Goal: Complete application form: Complete application form

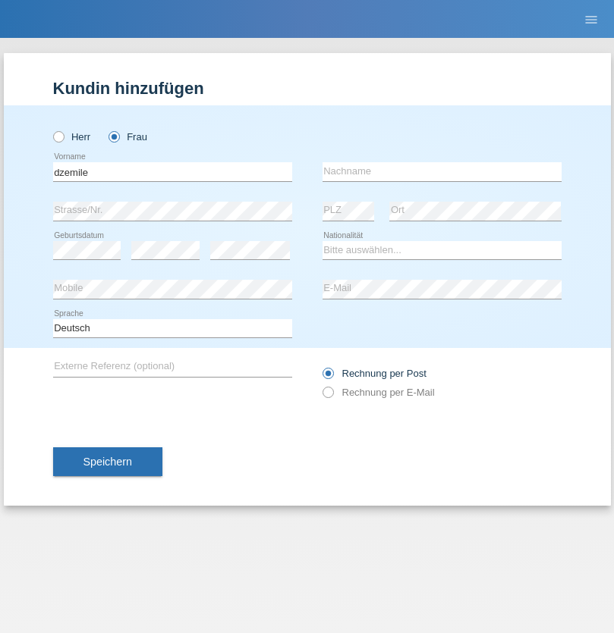
type input "dzemile"
click at [441, 171] on input "text" at bounding box center [441, 171] width 239 height 19
type input "Memedi"
select select "MK"
select select "C"
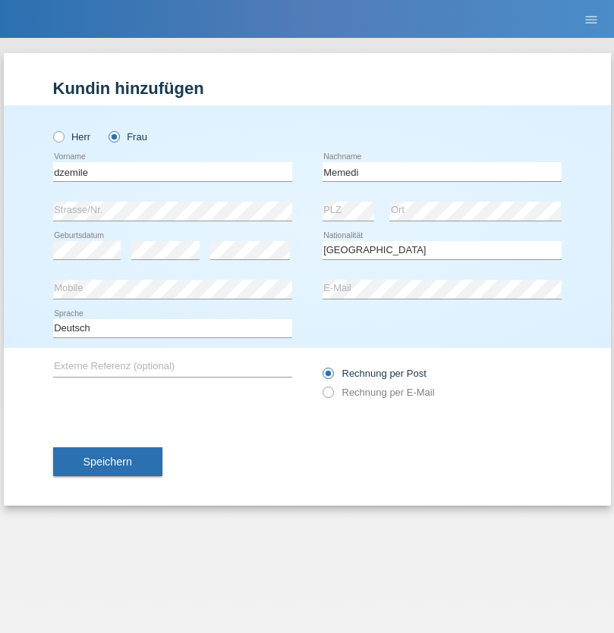
select select "25"
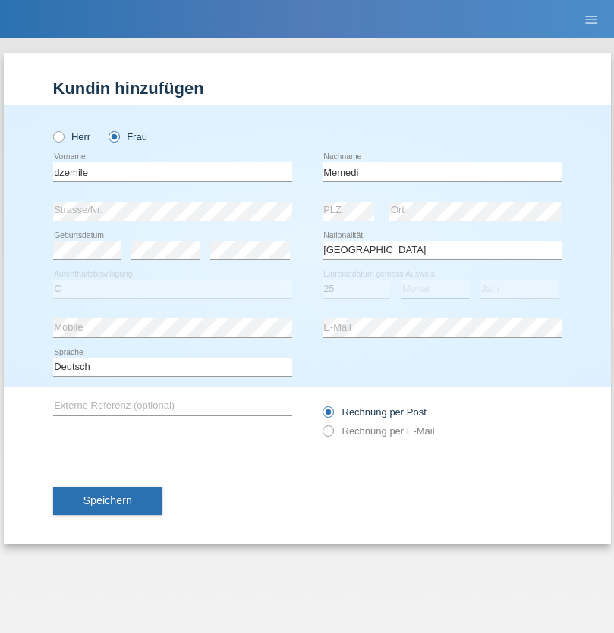
select select "04"
select select "1994"
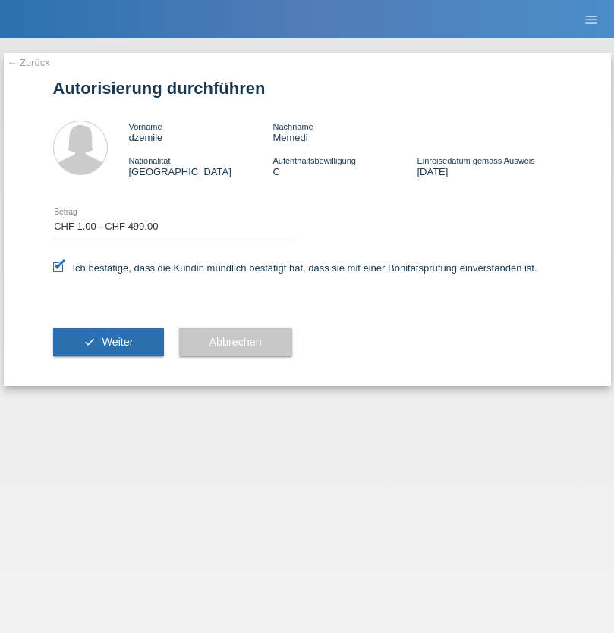
select select "1"
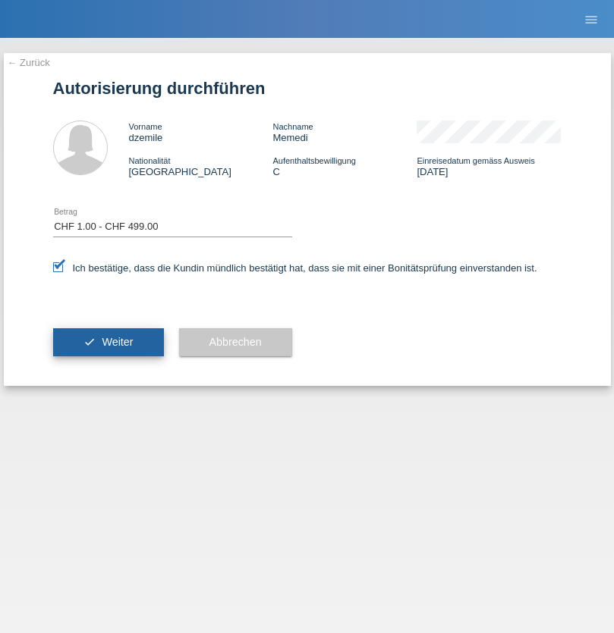
click at [108, 342] on span "Weiter" at bounding box center [117, 342] width 31 height 12
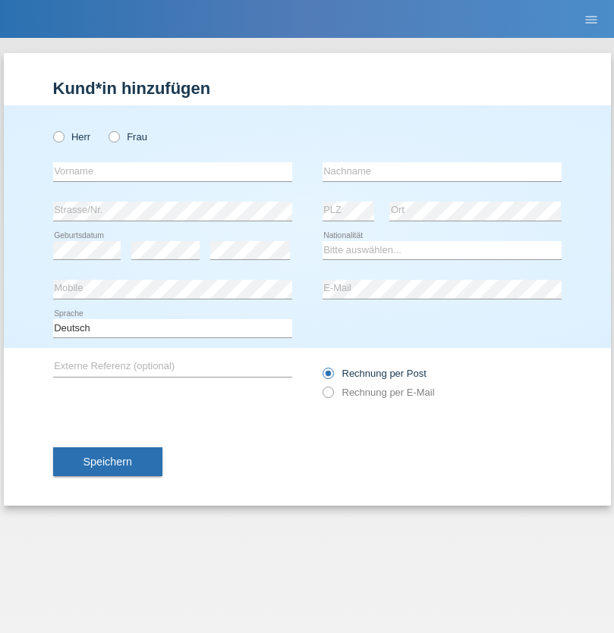
radio input "true"
click at [172, 171] on input "text" at bounding box center [172, 171] width 239 height 19
type input "[PERSON_NAME]"
click at [441, 171] on input "text" at bounding box center [441, 171] width 239 height 19
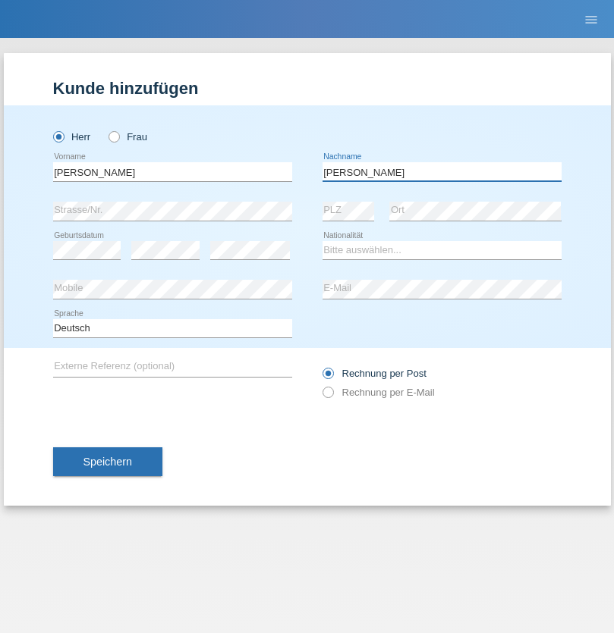
type input "Sterle"
select select "CH"
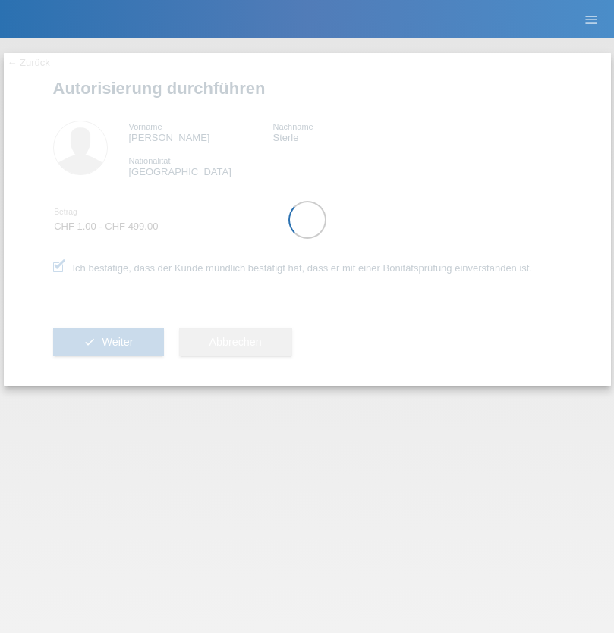
select select "1"
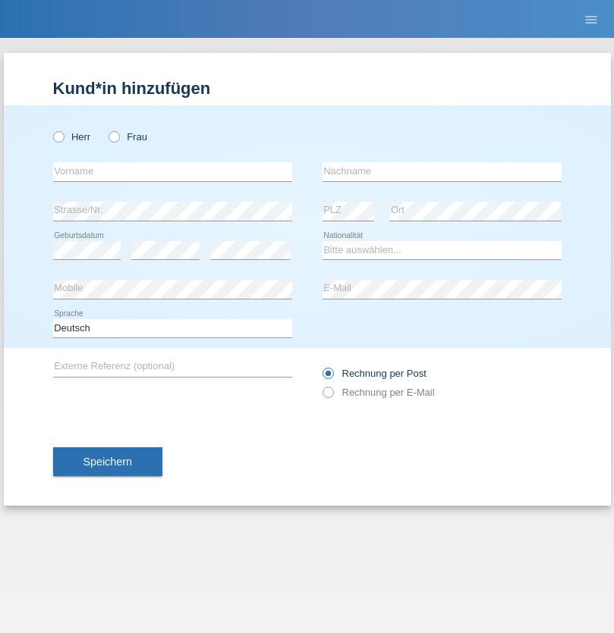
radio input "true"
click at [172, 171] on input "text" at bounding box center [172, 171] width 239 height 19
type input "Erich"
click at [441, 171] on input "text" at bounding box center [441, 171] width 239 height 19
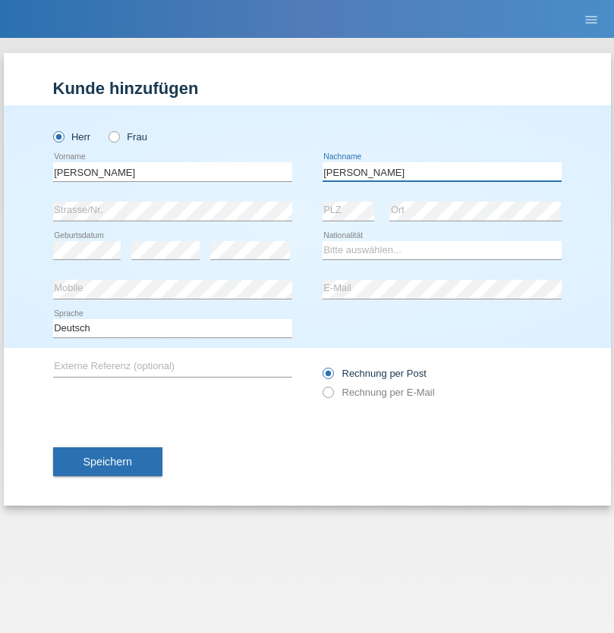
type input "Fischer"
select select "CH"
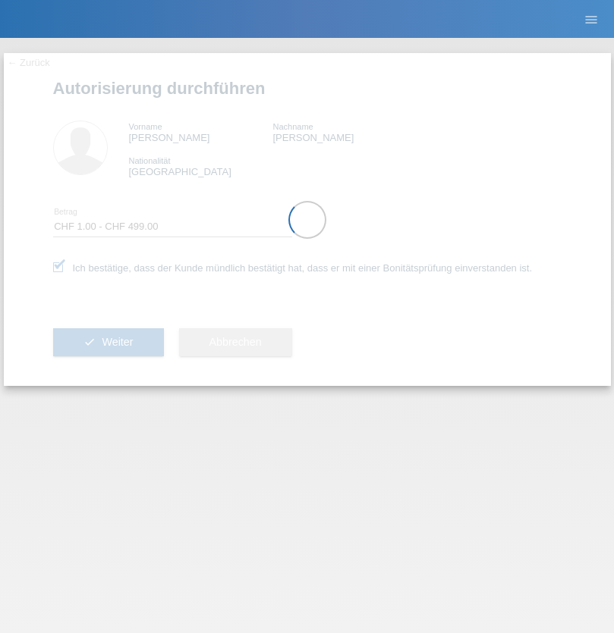
select select "1"
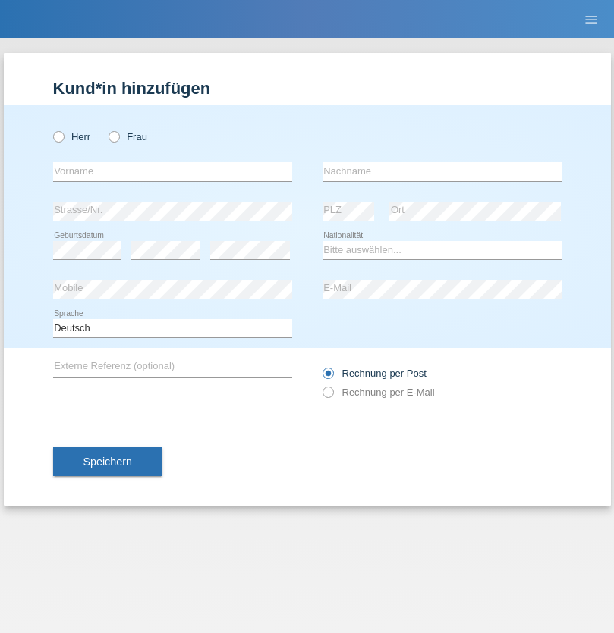
radio input "true"
click at [172, 171] on input "text" at bounding box center [172, 171] width 239 height 19
type input "[PERSON_NAME]"
click at [441, 171] on input "text" at bounding box center [441, 171] width 239 height 19
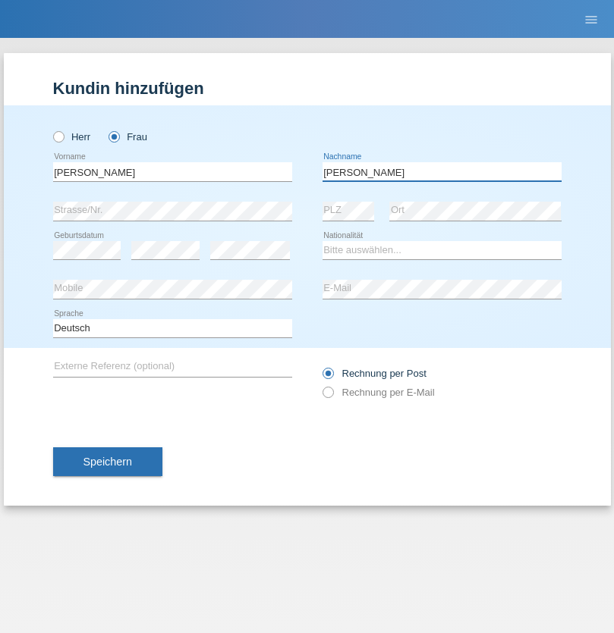
type input "[PERSON_NAME]"
select select "CH"
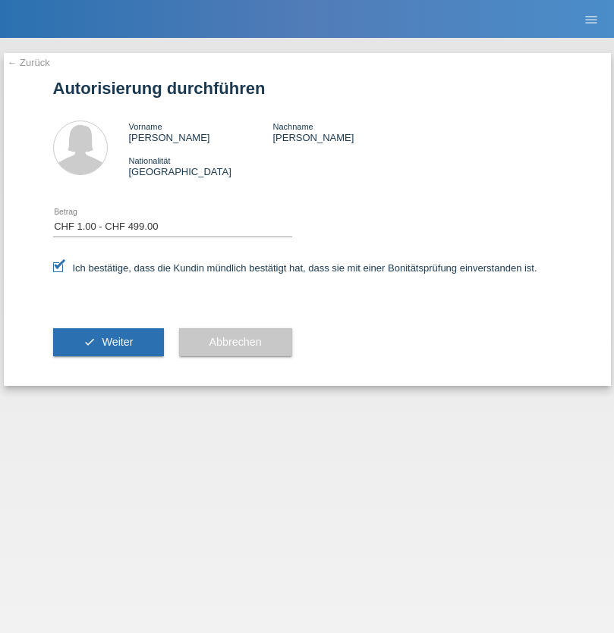
select select "1"
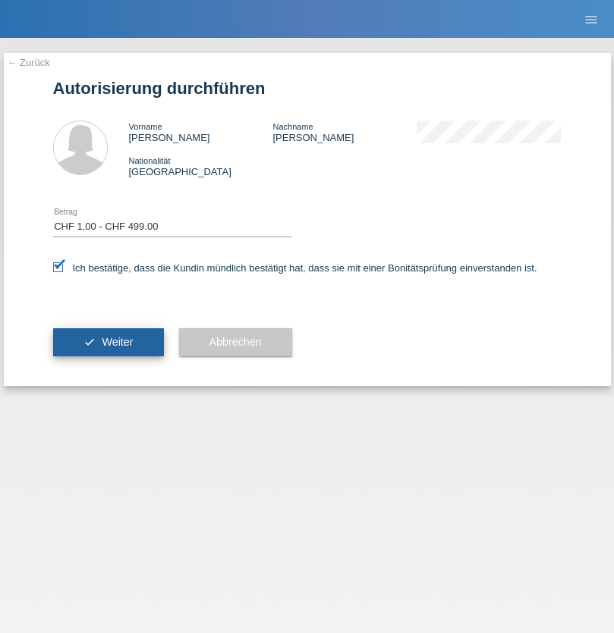
click at [108, 342] on span "Weiter" at bounding box center [117, 342] width 31 height 12
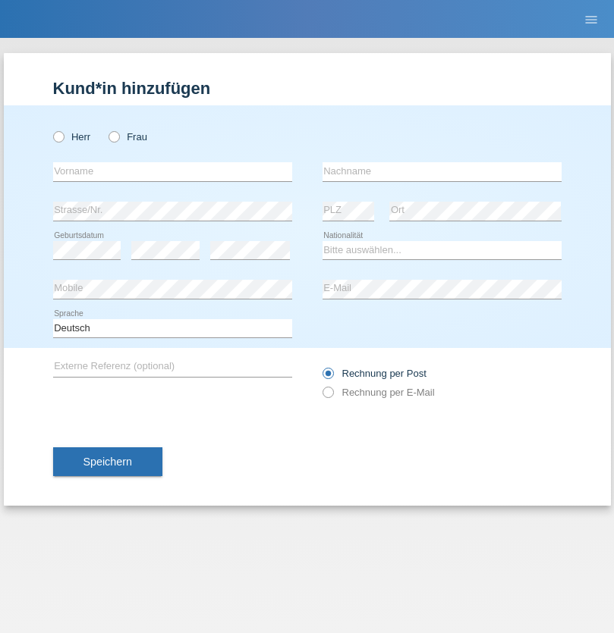
radio input "true"
click at [172, 171] on input "text" at bounding box center [172, 171] width 239 height 19
type input "[PERSON_NAME]"
click at [441, 171] on input "text" at bounding box center [441, 171] width 239 height 19
type input "Ortells"
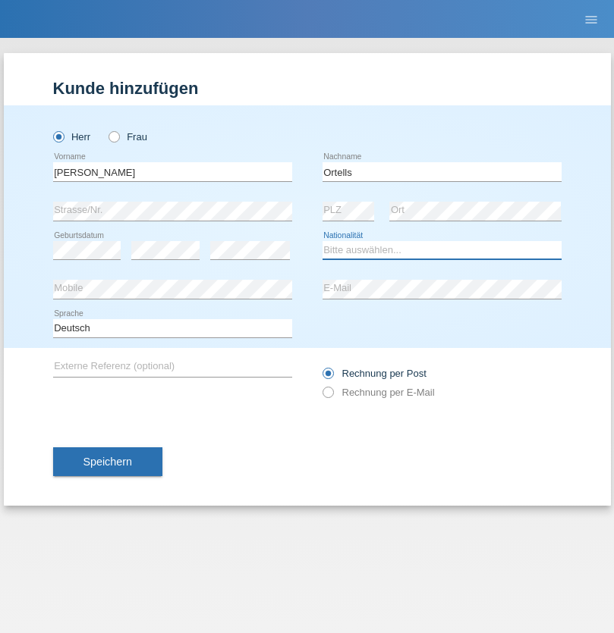
select select "CH"
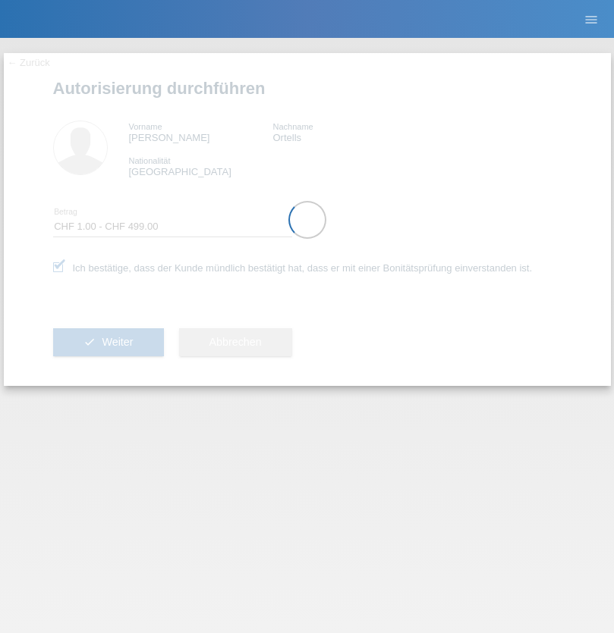
select select "1"
